Goal: Check status: Check status

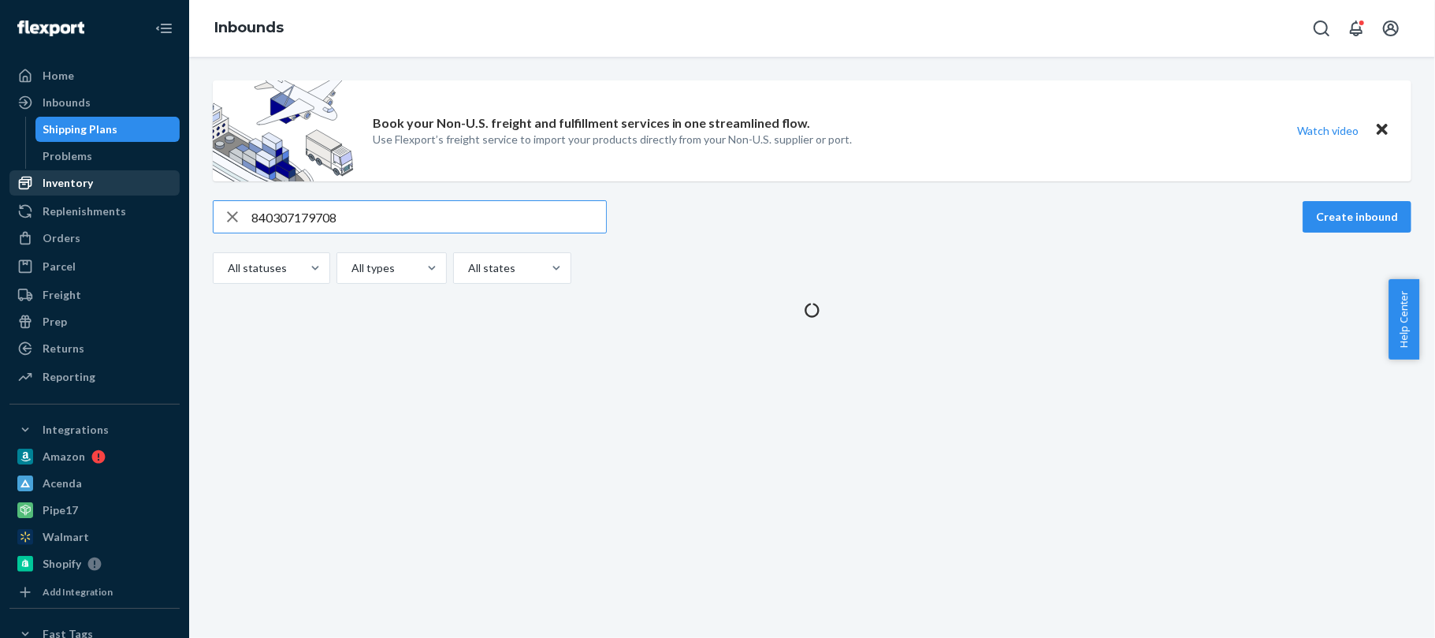
type input "840307179708"
click at [93, 184] on div "Inventory" at bounding box center [94, 183] width 167 height 22
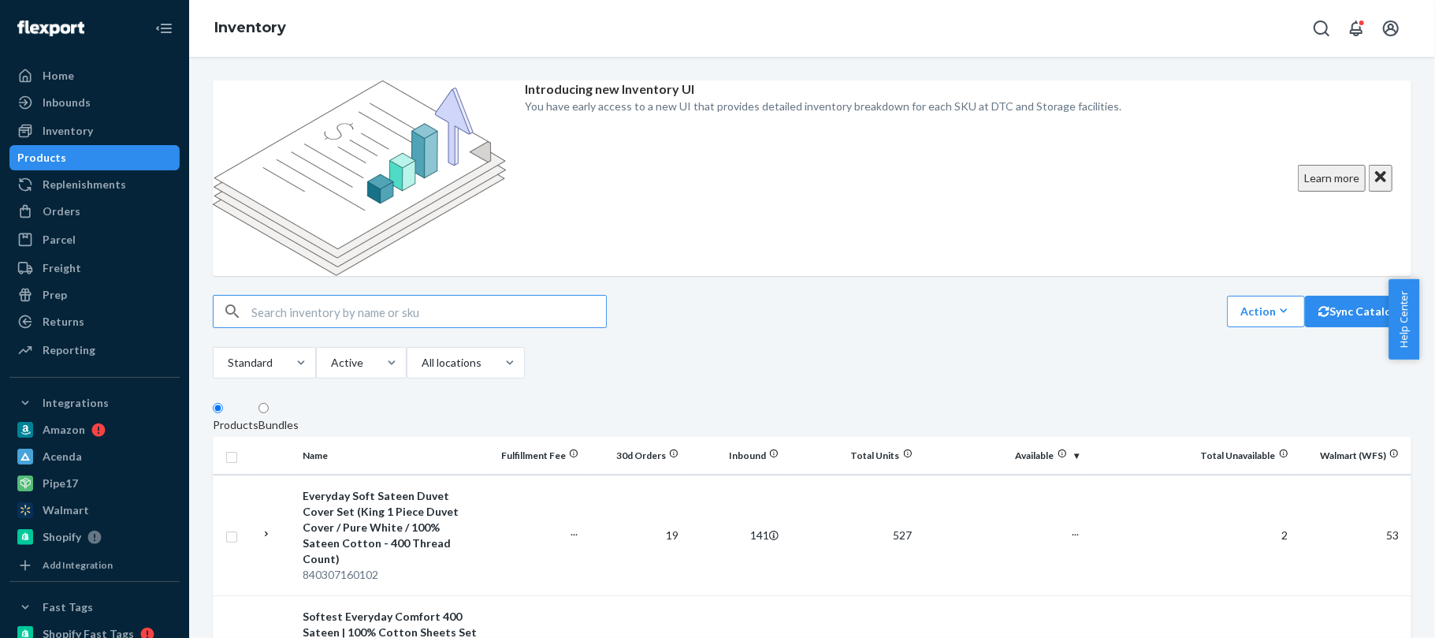
click at [519, 296] on input "text" at bounding box center [428, 312] width 355 height 32
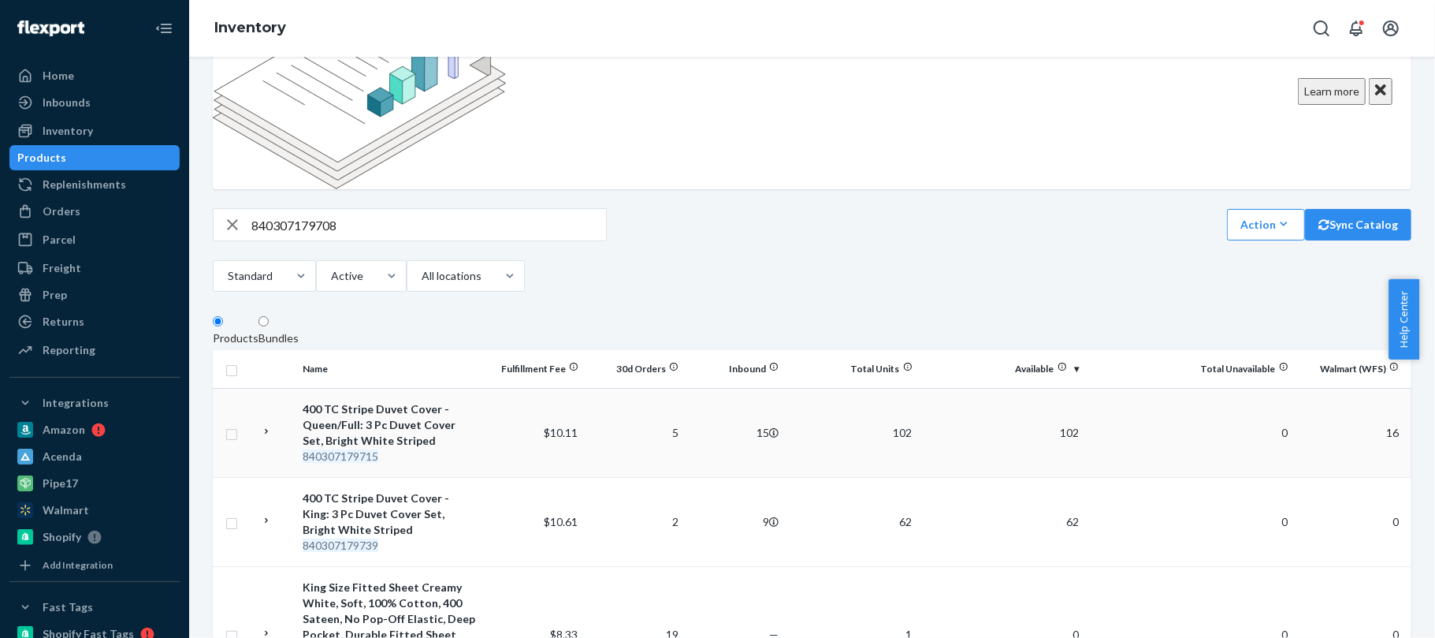
scroll to position [86, 0]
click at [448, 210] on input "840307179708" at bounding box center [428, 226] width 355 height 32
paste input "35629"
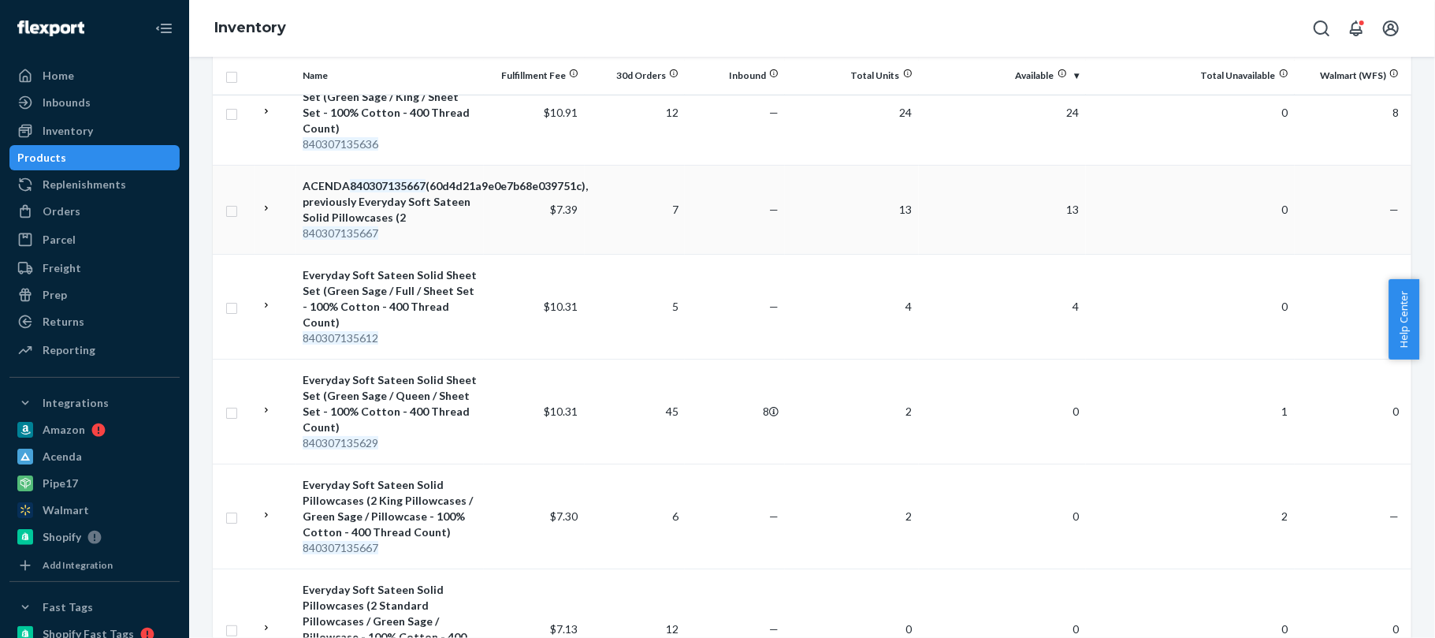
scroll to position [0, 0]
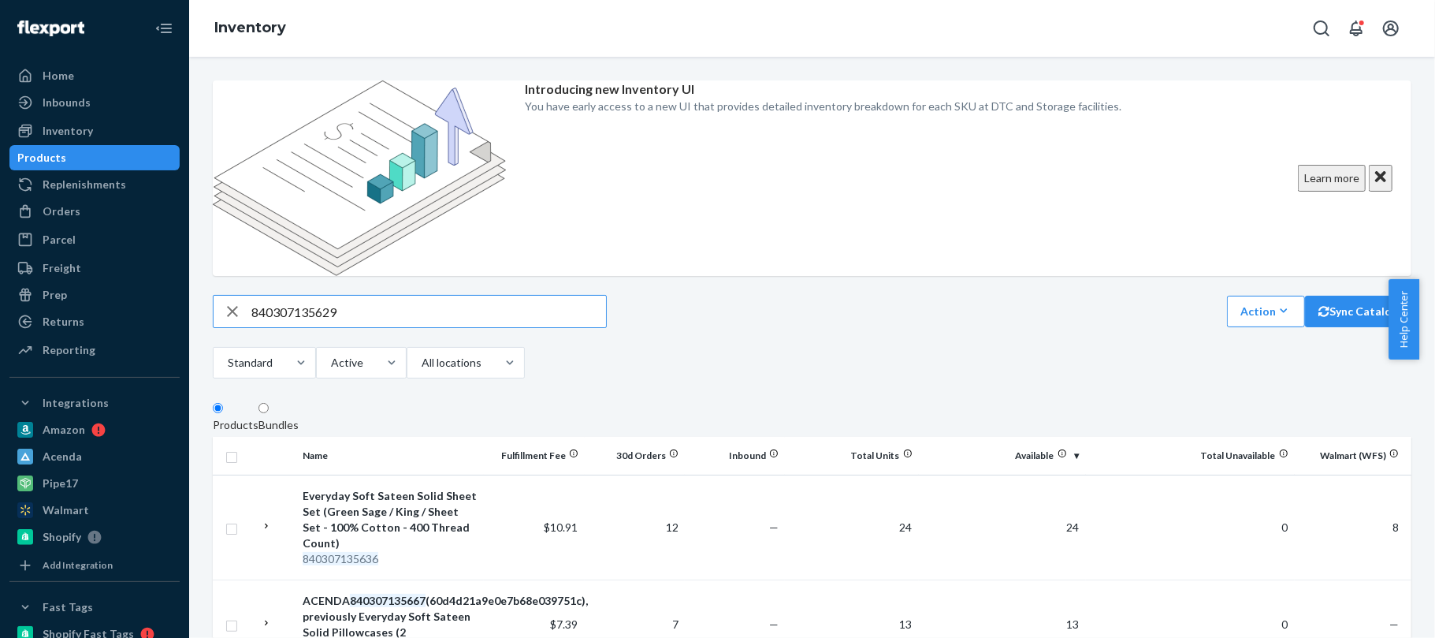
click at [467, 296] on input "840307135629" at bounding box center [428, 312] width 355 height 32
paste input "45000"
type input "840307145000"
click at [377, 296] on input "840307145000" at bounding box center [428, 312] width 355 height 32
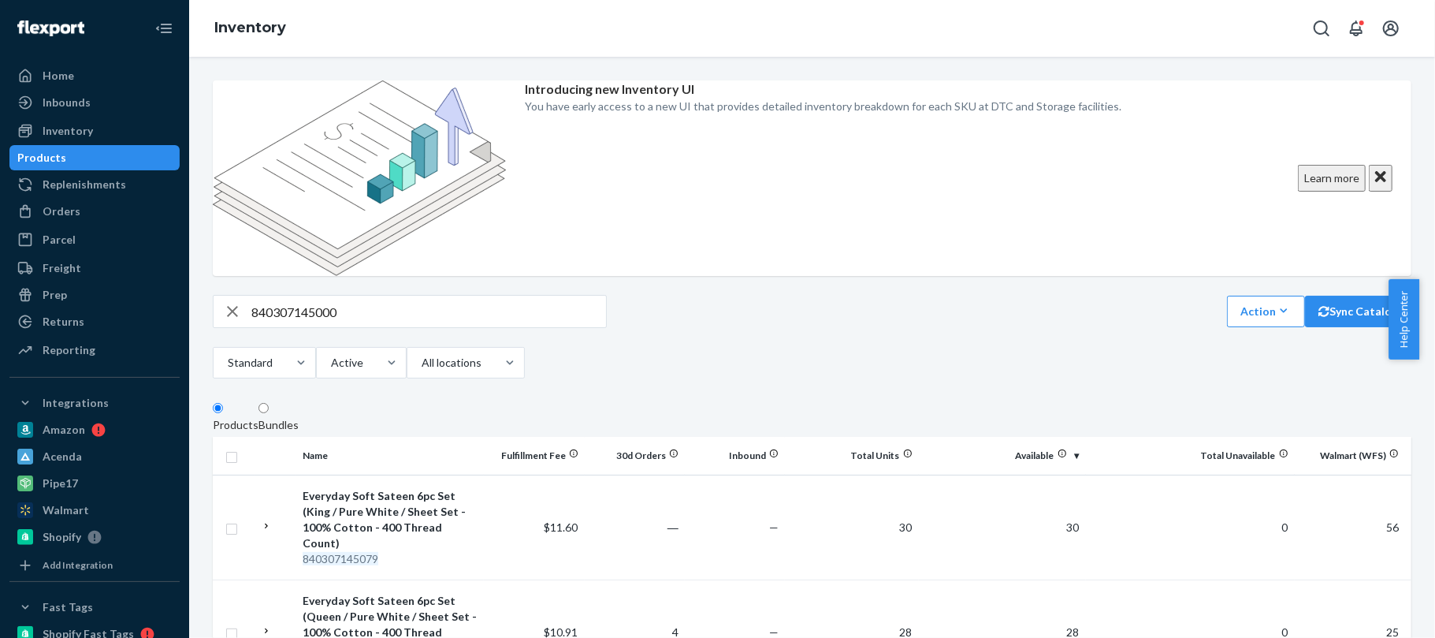
scroll to position [609, 0]
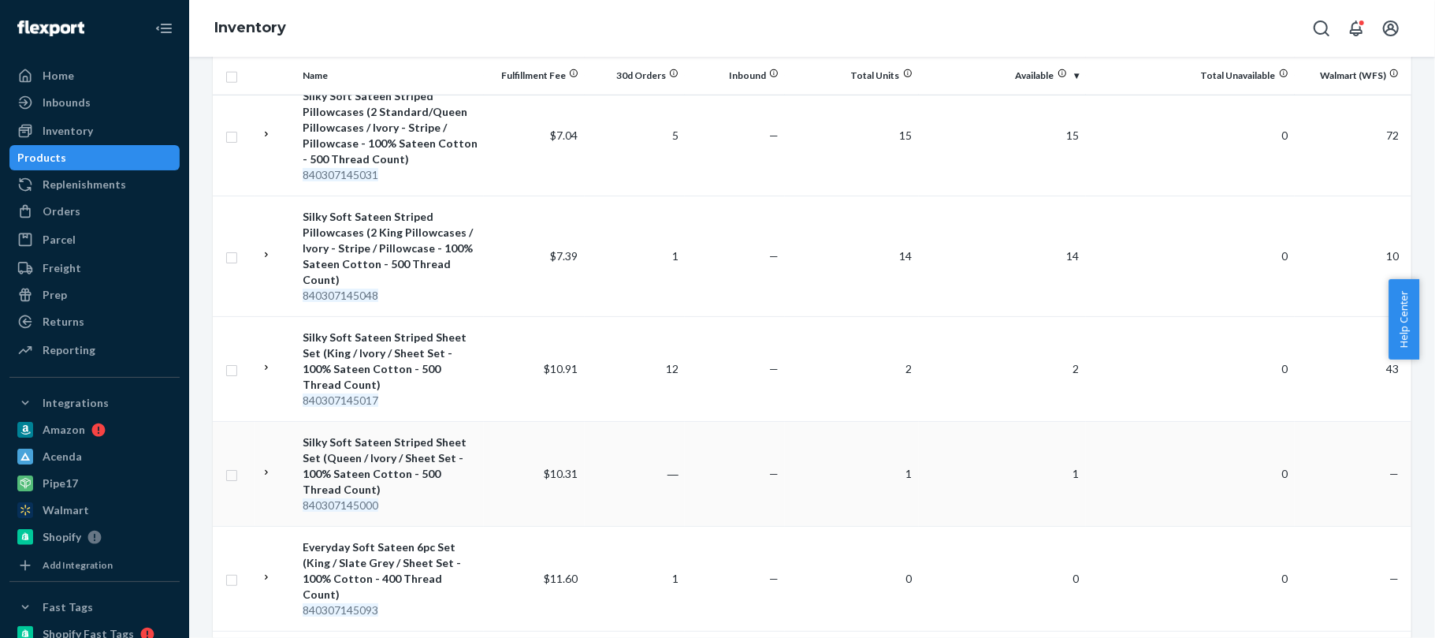
click at [367, 434] on div "Silky Soft Sateen Striped Sheet Set (Queen / Ivory / Sheet Set - 100% Sateen Co…" at bounding box center [390, 465] width 175 height 63
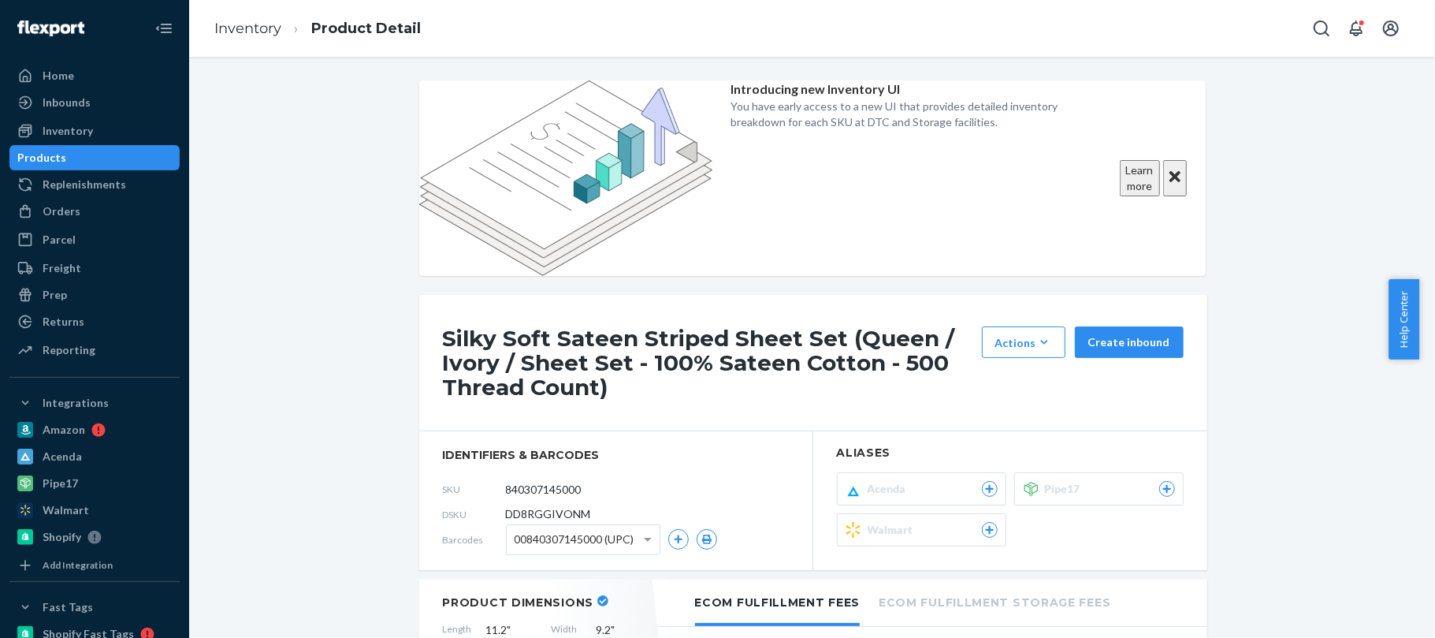
click at [545, 506] on span "DD8RGGIVONM" at bounding box center [548, 514] width 85 height 16
copy span "DD8RGGIVONM"
click at [545, 506] on span "DD8RGGIVONM" at bounding box center [548, 514] width 85 height 16
copy span "DD8RGGIVONM"
click at [255, 33] on link "Inventory" at bounding box center [247, 28] width 67 height 17
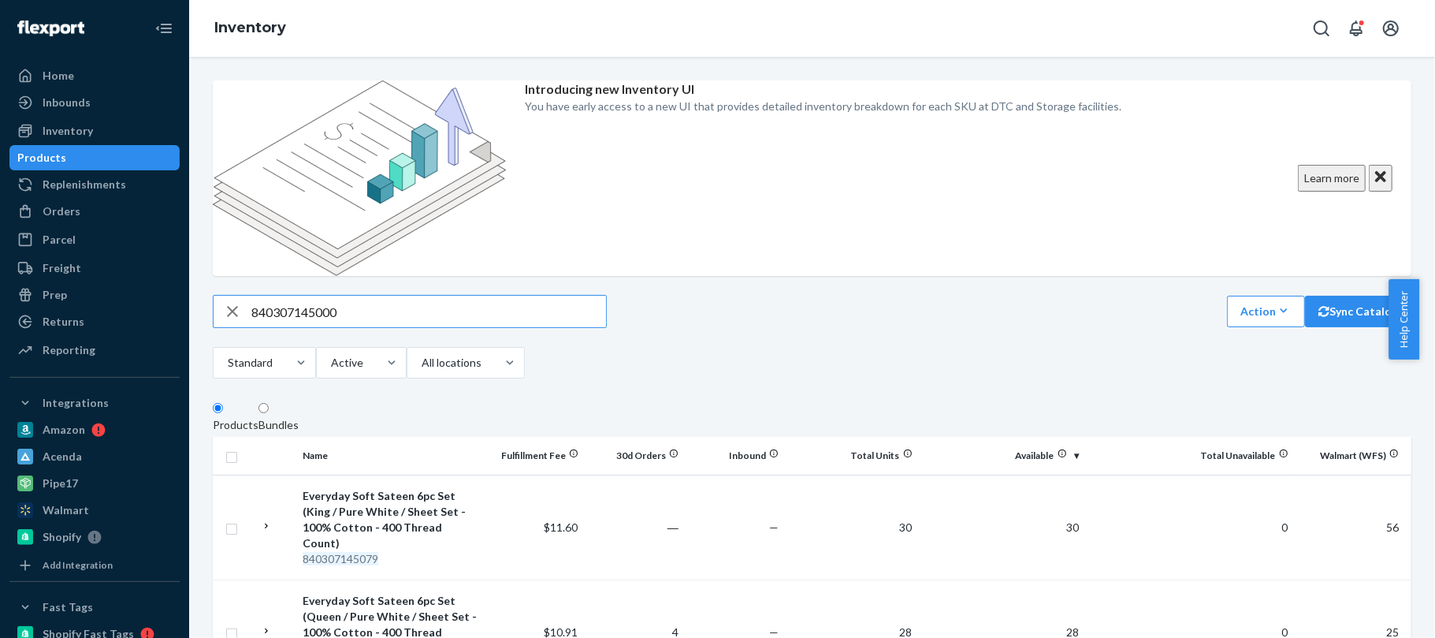
click at [496, 296] on input "840307145000" at bounding box center [428, 312] width 355 height 32
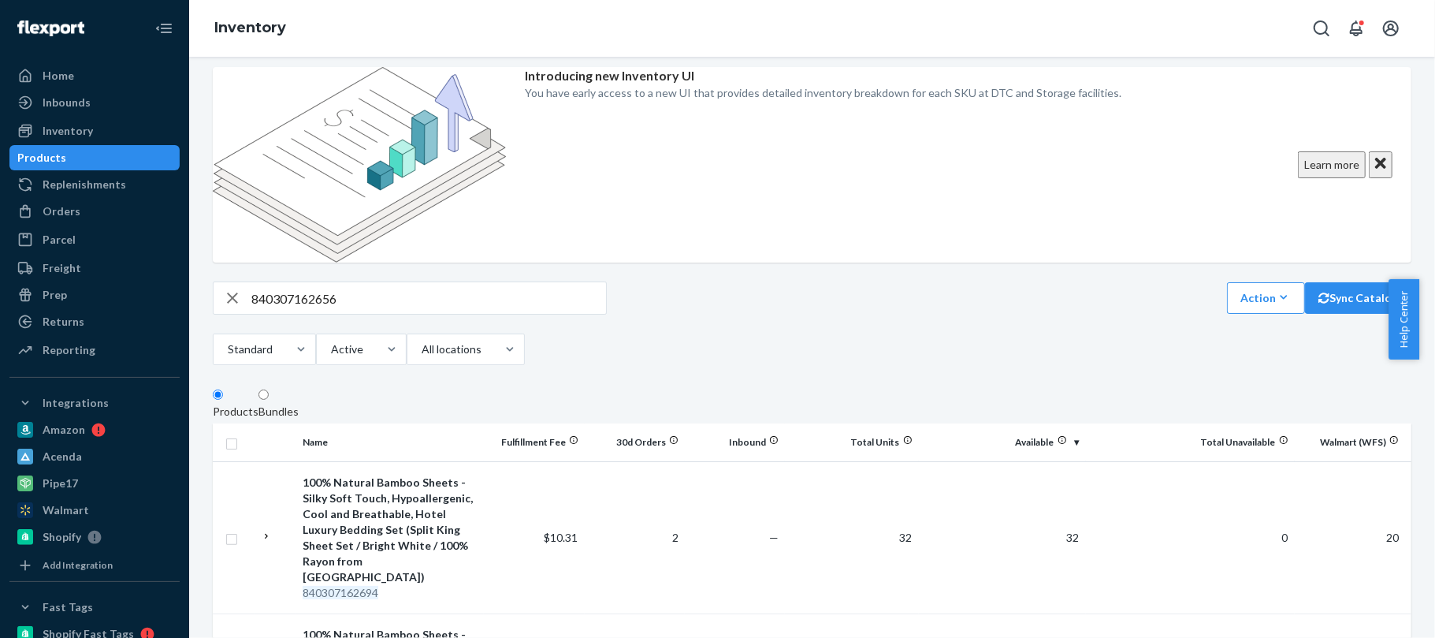
scroll to position [13, 0]
click at [480, 283] on input "840307162656" at bounding box center [428, 299] width 355 height 32
paste input "85495"
type input "840307185495"
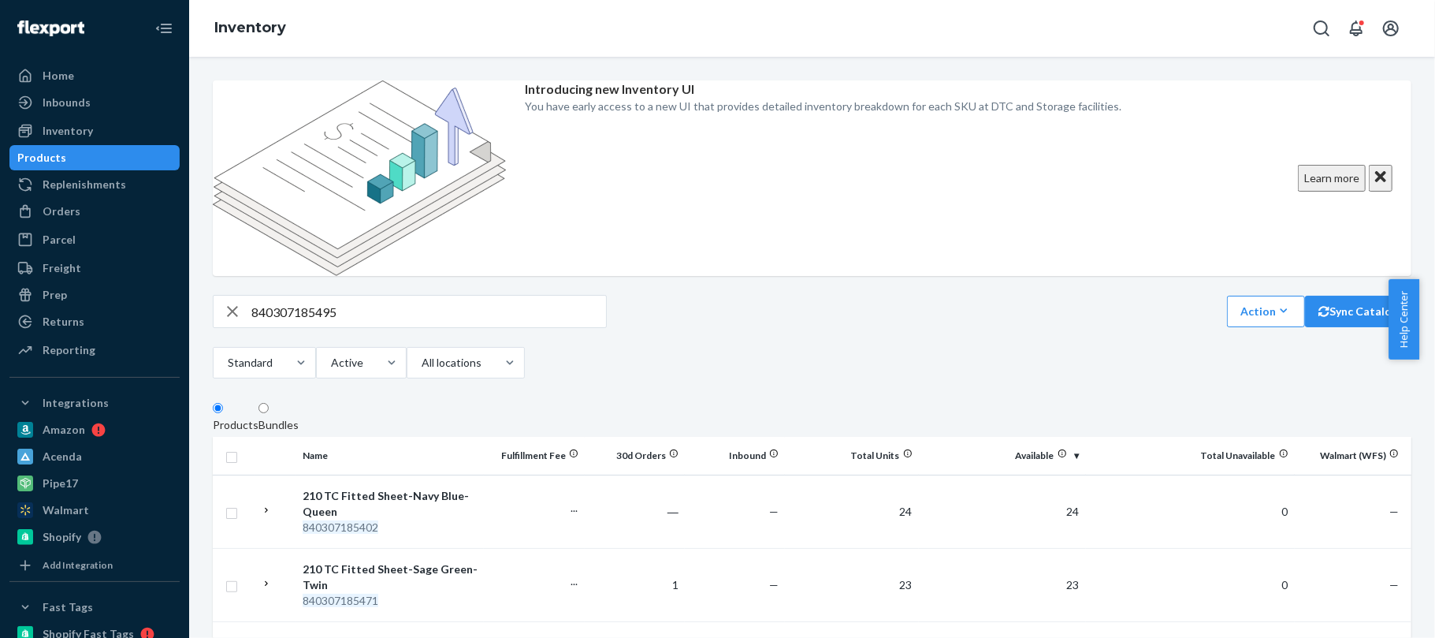
scroll to position [509, 0]
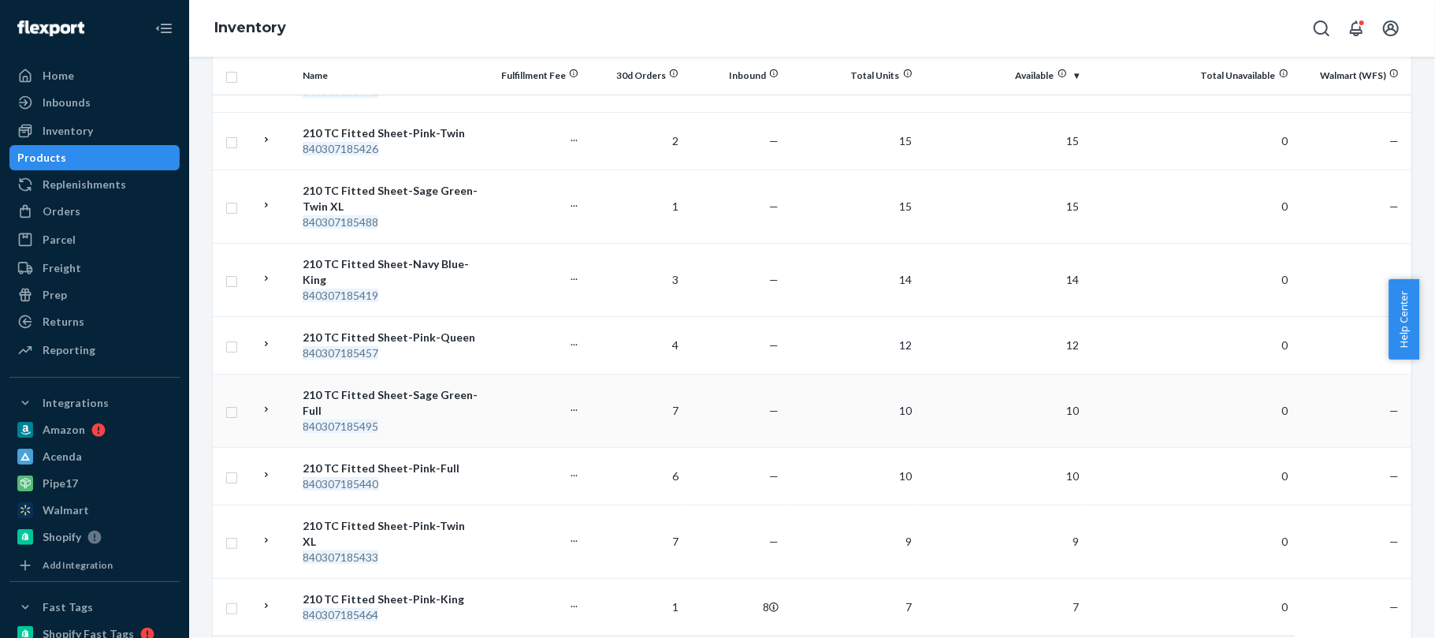
click at [435, 387] on div "210 TC Fitted Sheet-Sage Green-Full" at bounding box center [390, 403] width 175 height 32
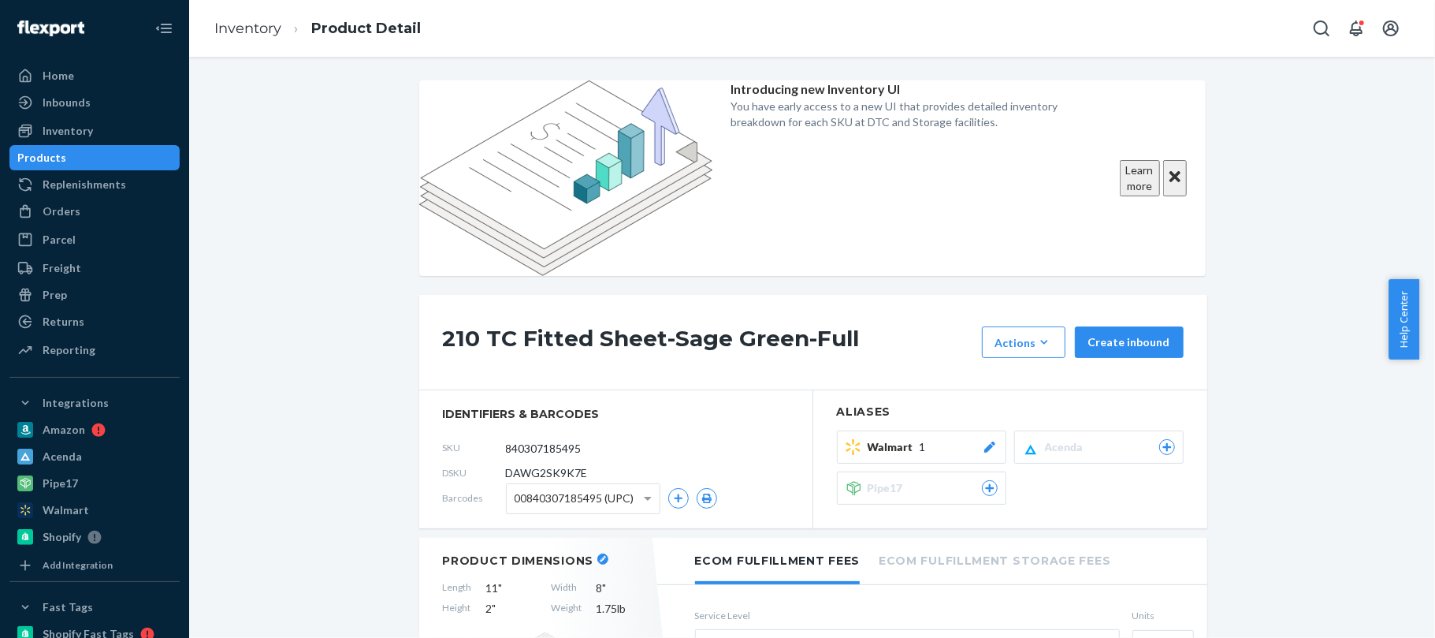
click at [553, 465] on span "DAWG2SK9K7E" at bounding box center [547, 473] width 82 height 16
copy span "DAWG2SK9K7E"
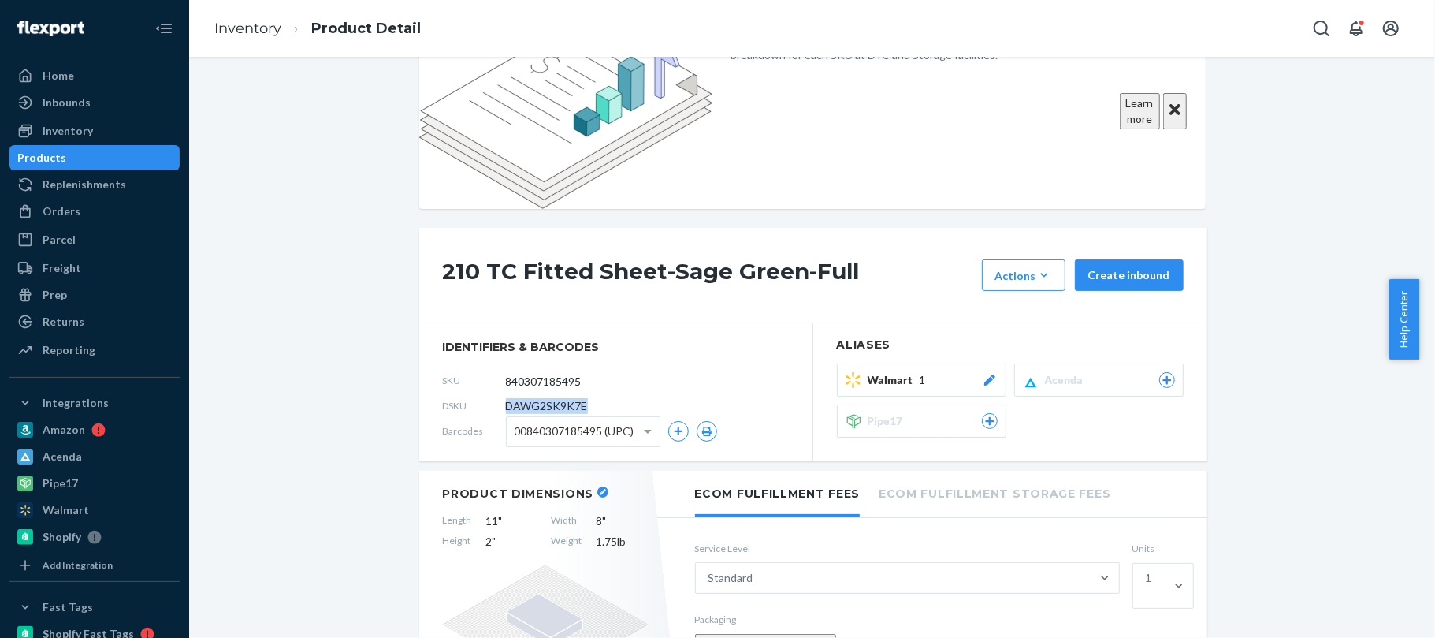
scroll to position [66, 0]
copy span "DAWG2SK9K7E"
click at [549, 367] on input "840307185495" at bounding box center [576, 382] width 123 height 30
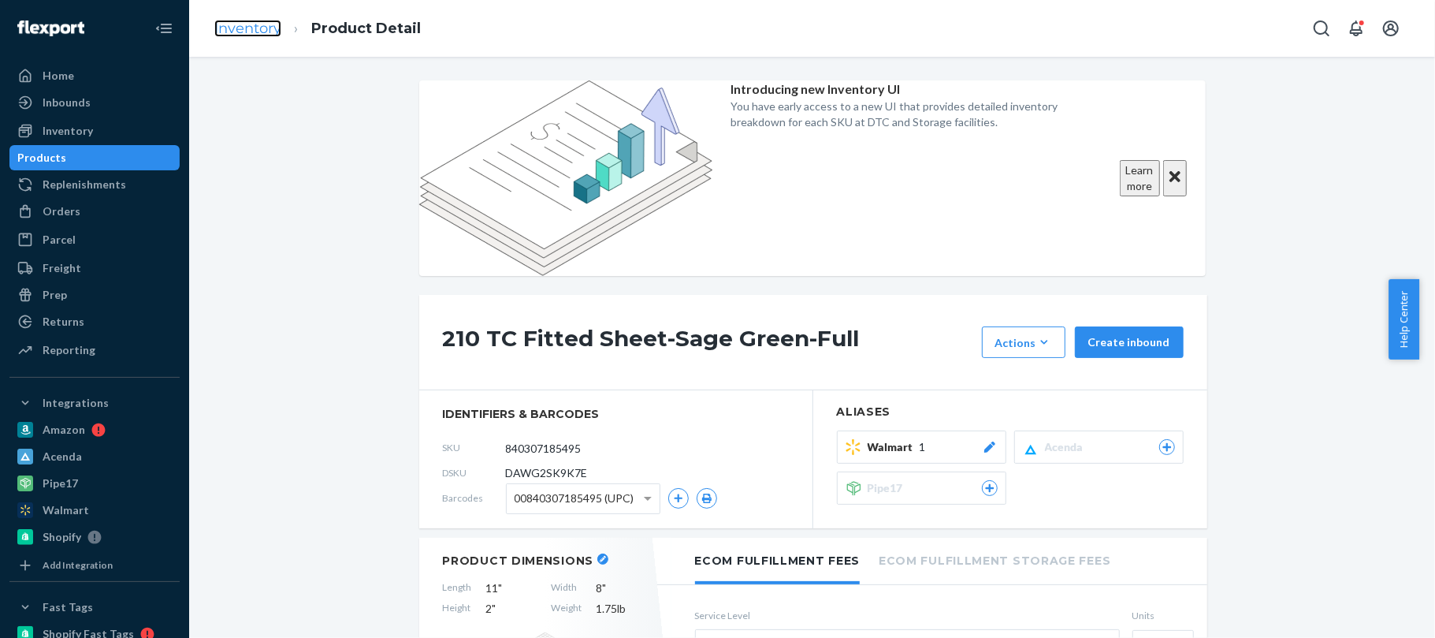
click at [260, 22] on link "Inventory" at bounding box center [247, 28] width 67 height 17
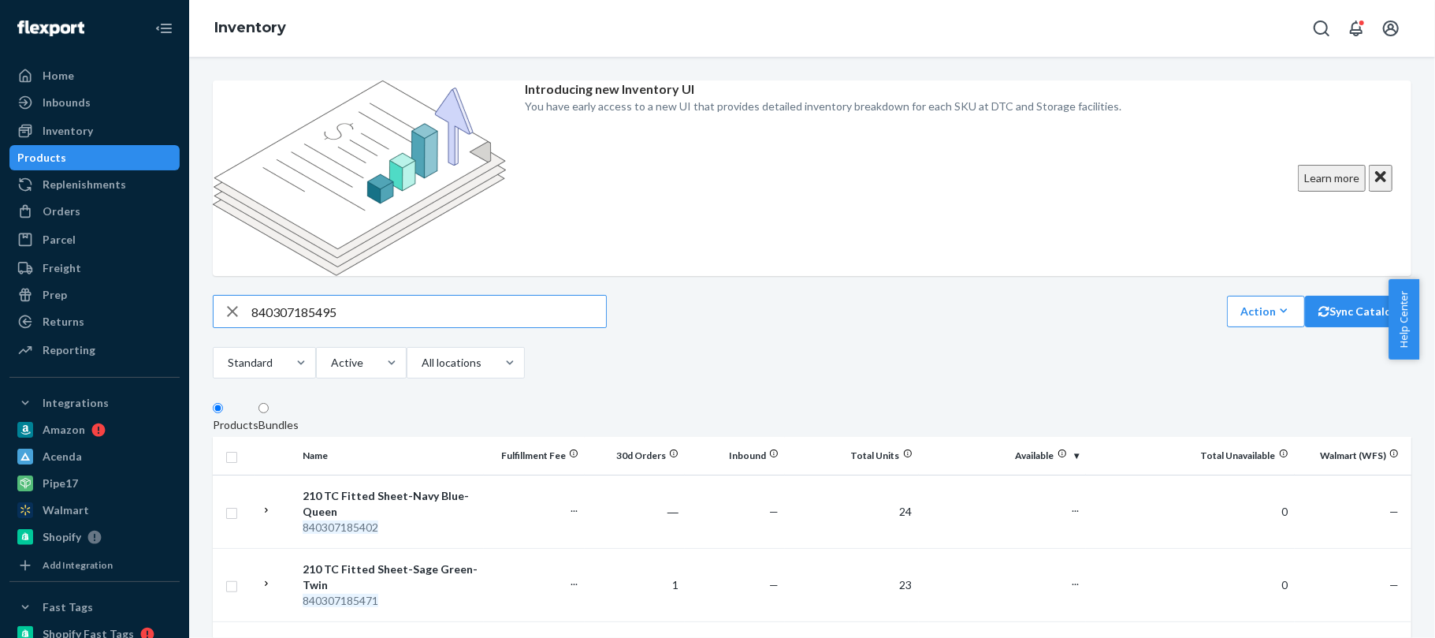
click at [484, 296] on input "840307185495" at bounding box center [428, 312] width 355 height 32
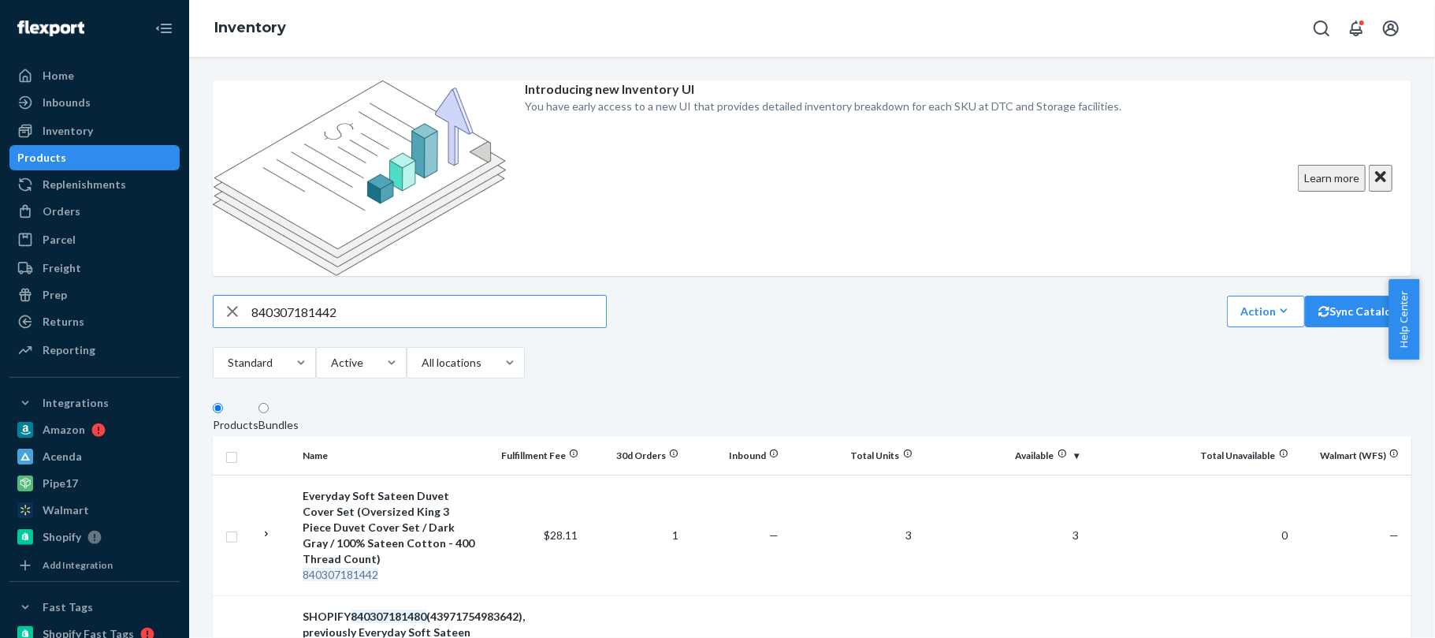
click at [497, 296] on input "840307181442" at bounding box center [428, 312] width 355 height 32
paste input "78596"
click at [419, 296] on input "840307178596" at bounding box center [428, 312] width 355 height 32
paste input "60102"
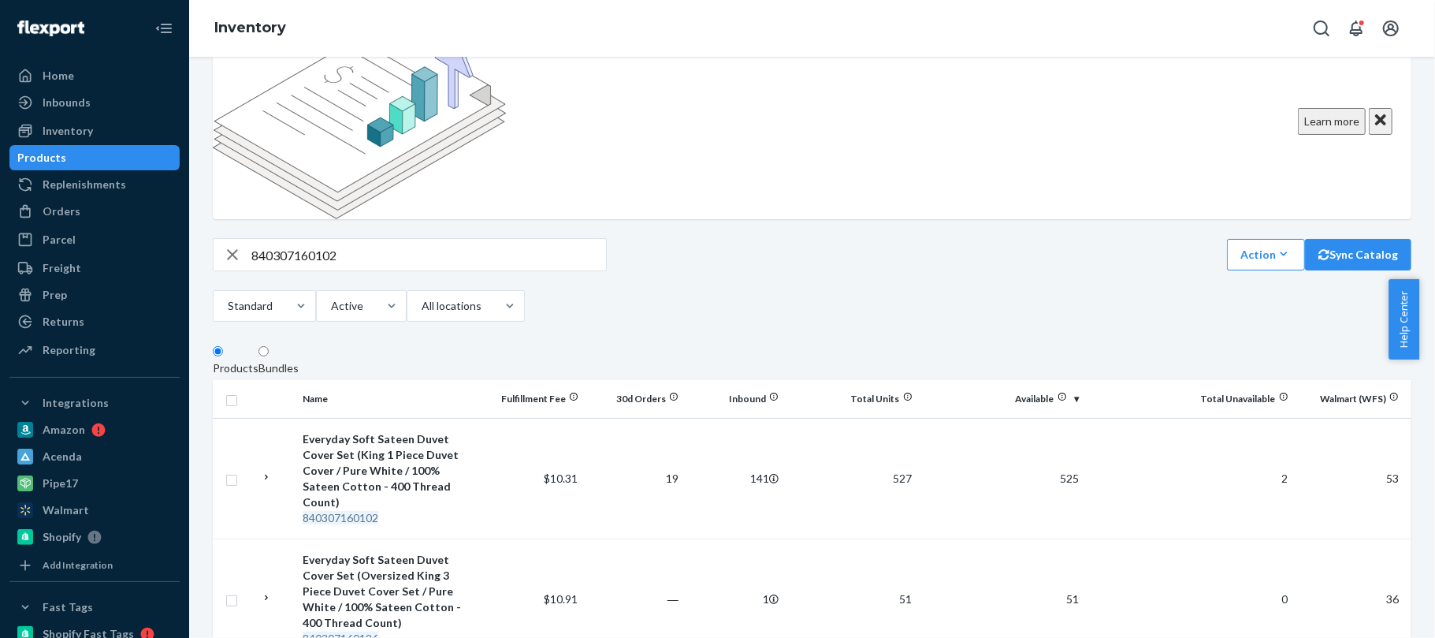
scroll to position [41, 0]
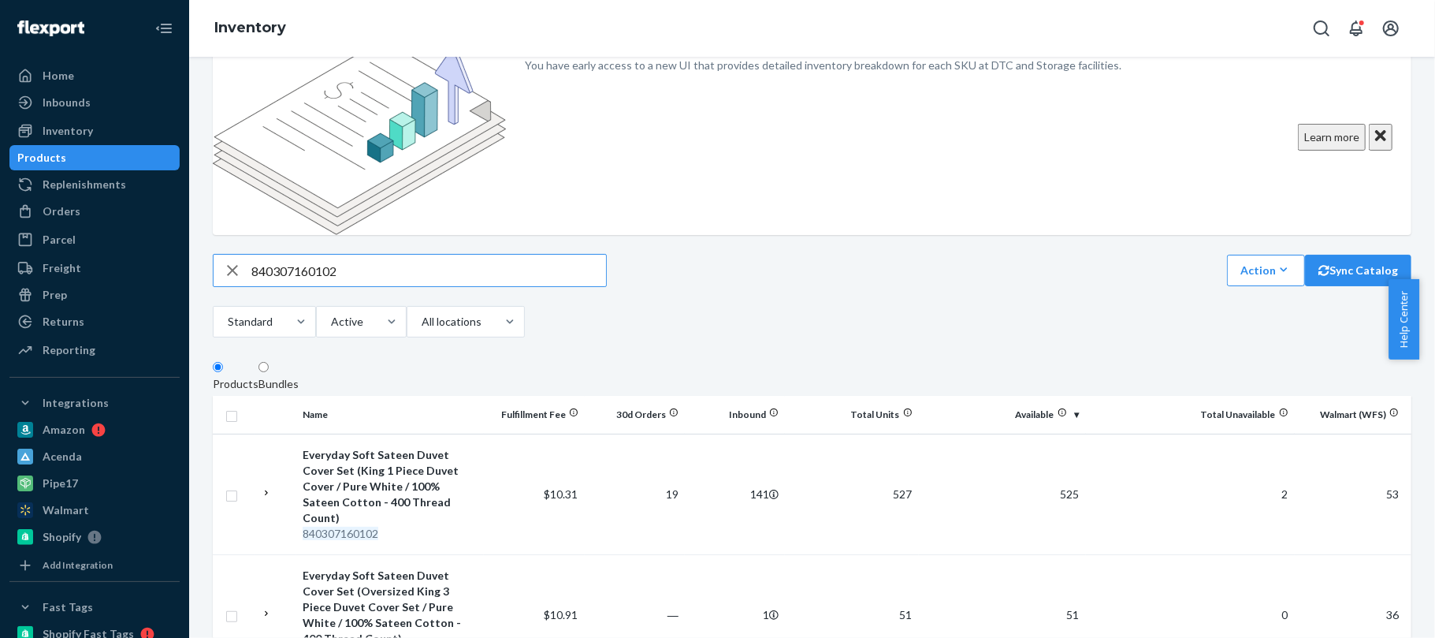
click at [498, 255] on input "840307160102" at bounding box center [428, 271] width 355 height 32
paste input "416"
type input "840307160416"
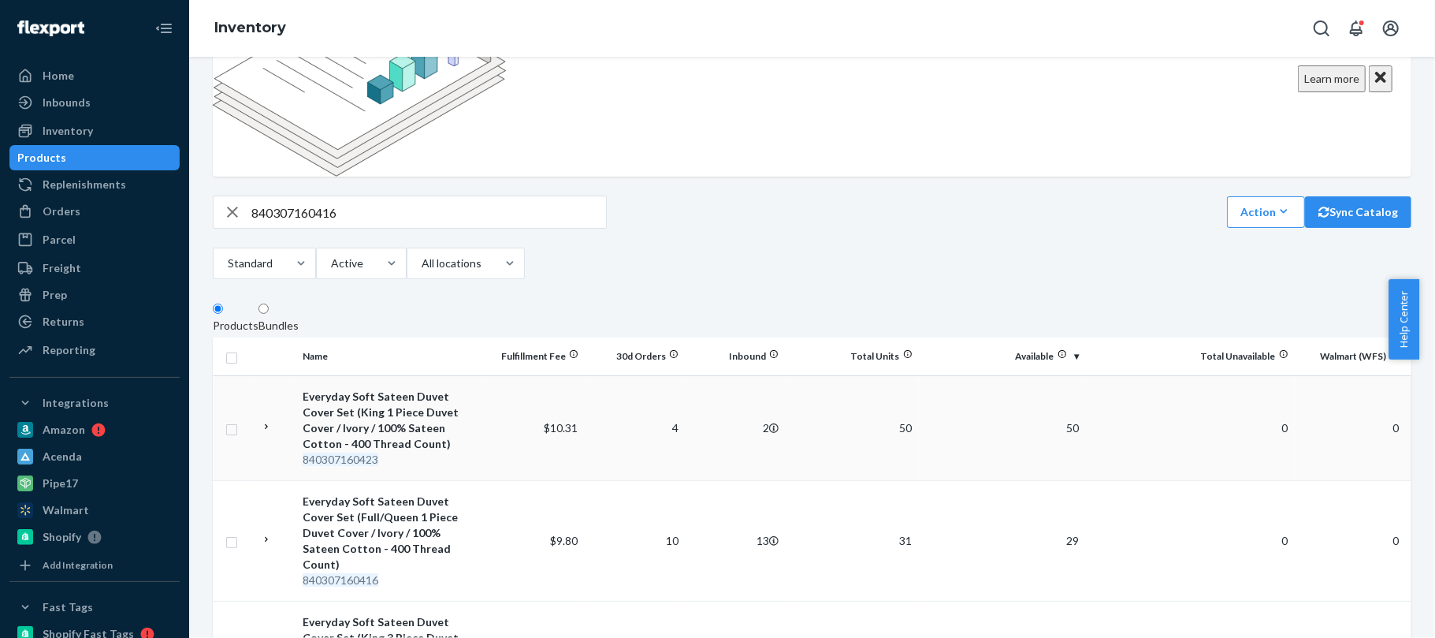
scroll to position [101, 0]
